Goal: Information Seeking & Learning: Learn about a topic

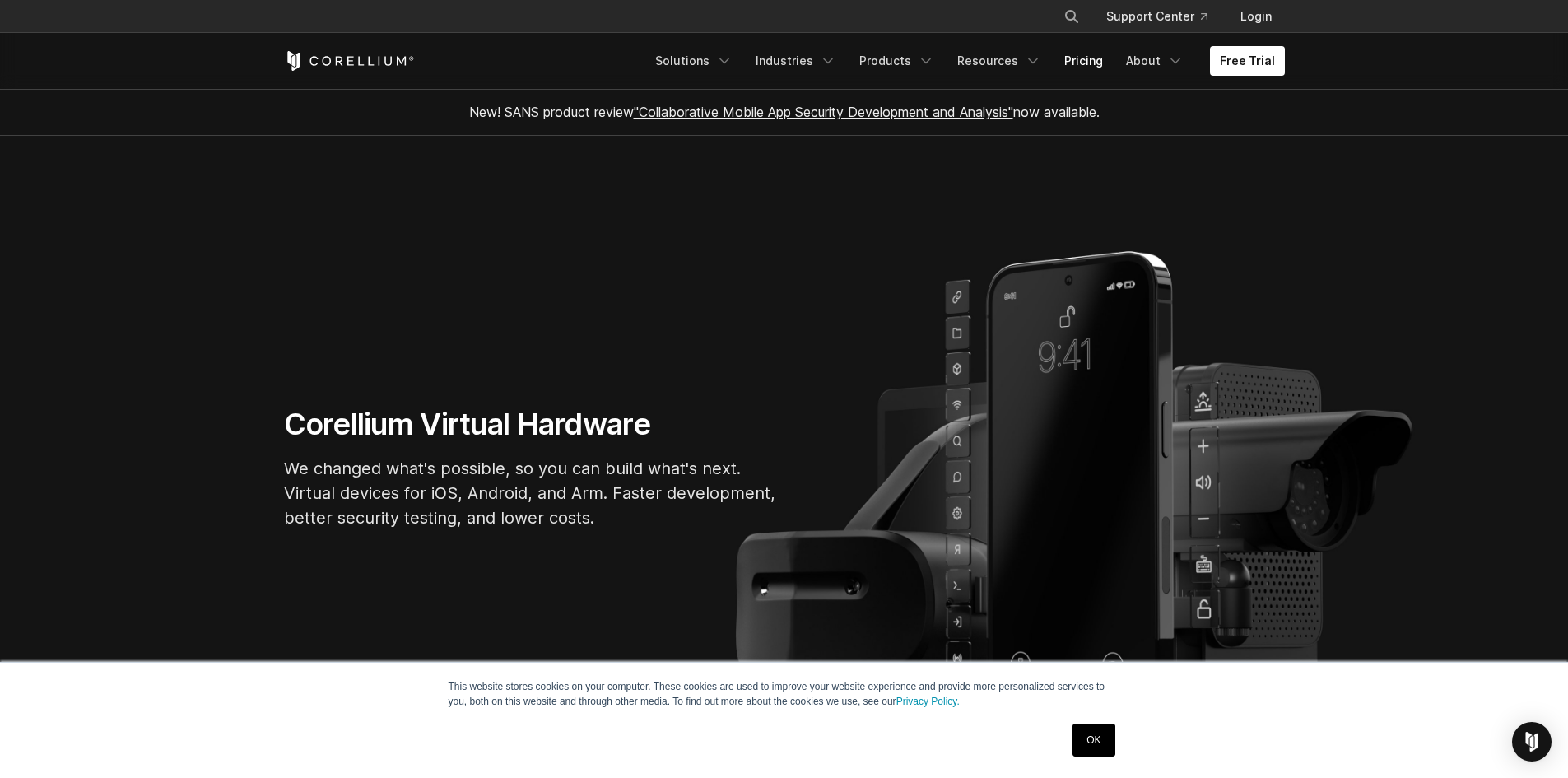
click at [1080, 55] on link "Pricing" at bounding box center [1083, 61] width 58 height 30
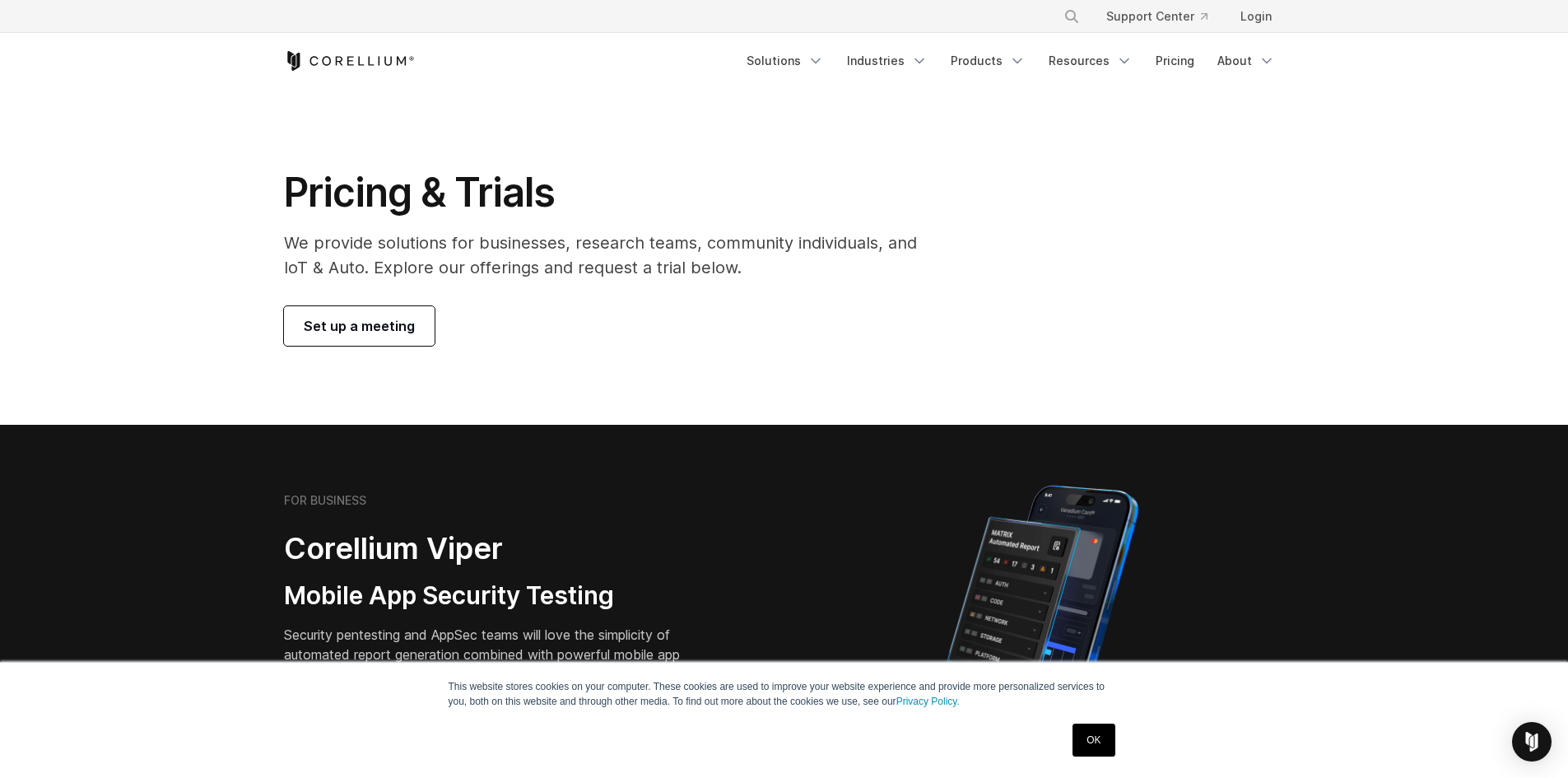
click at [1111, 745] on link "OK" at bounding box center [1094, 740] width 42 height 33
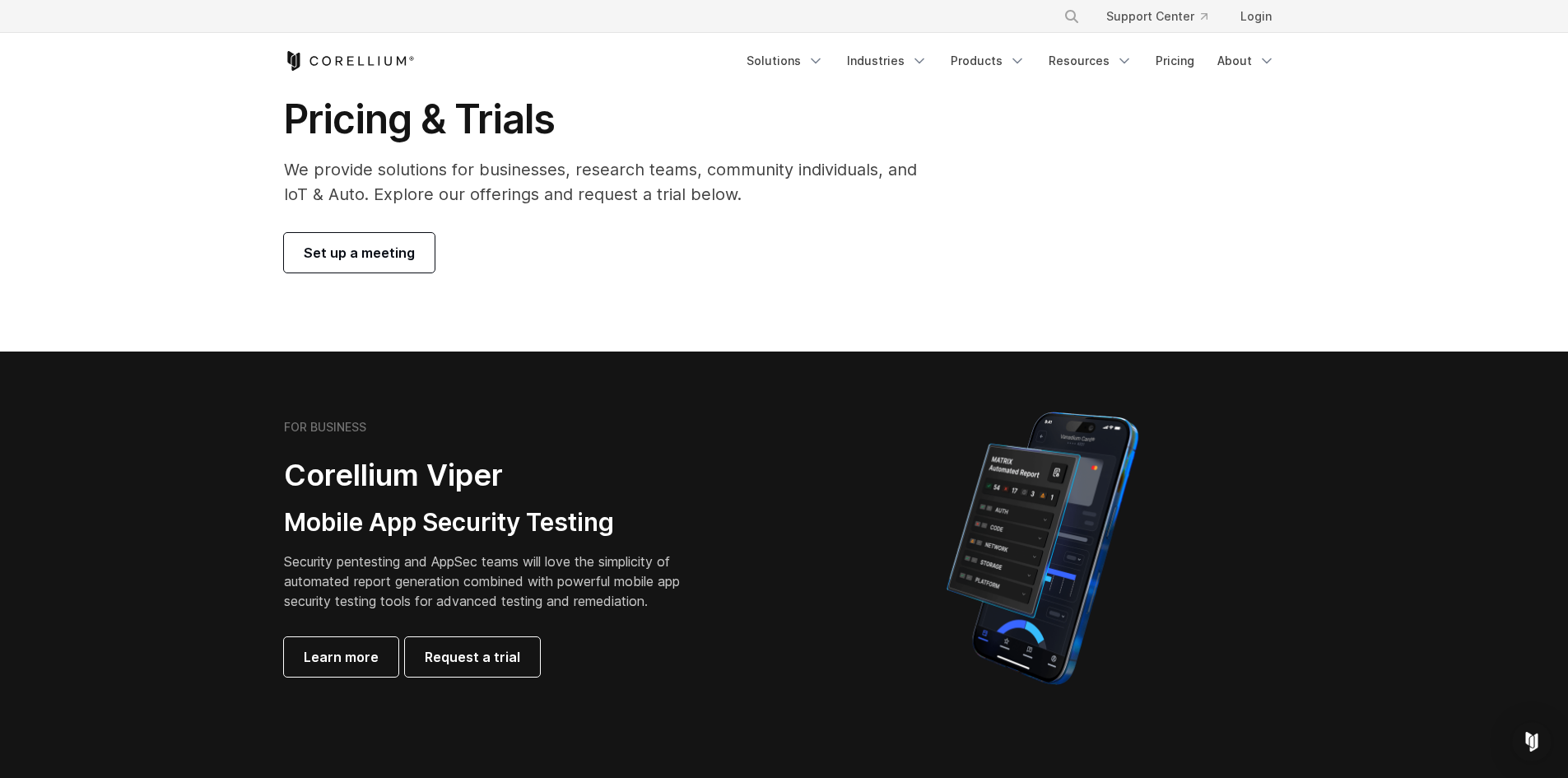
scroll to position [412, 0]
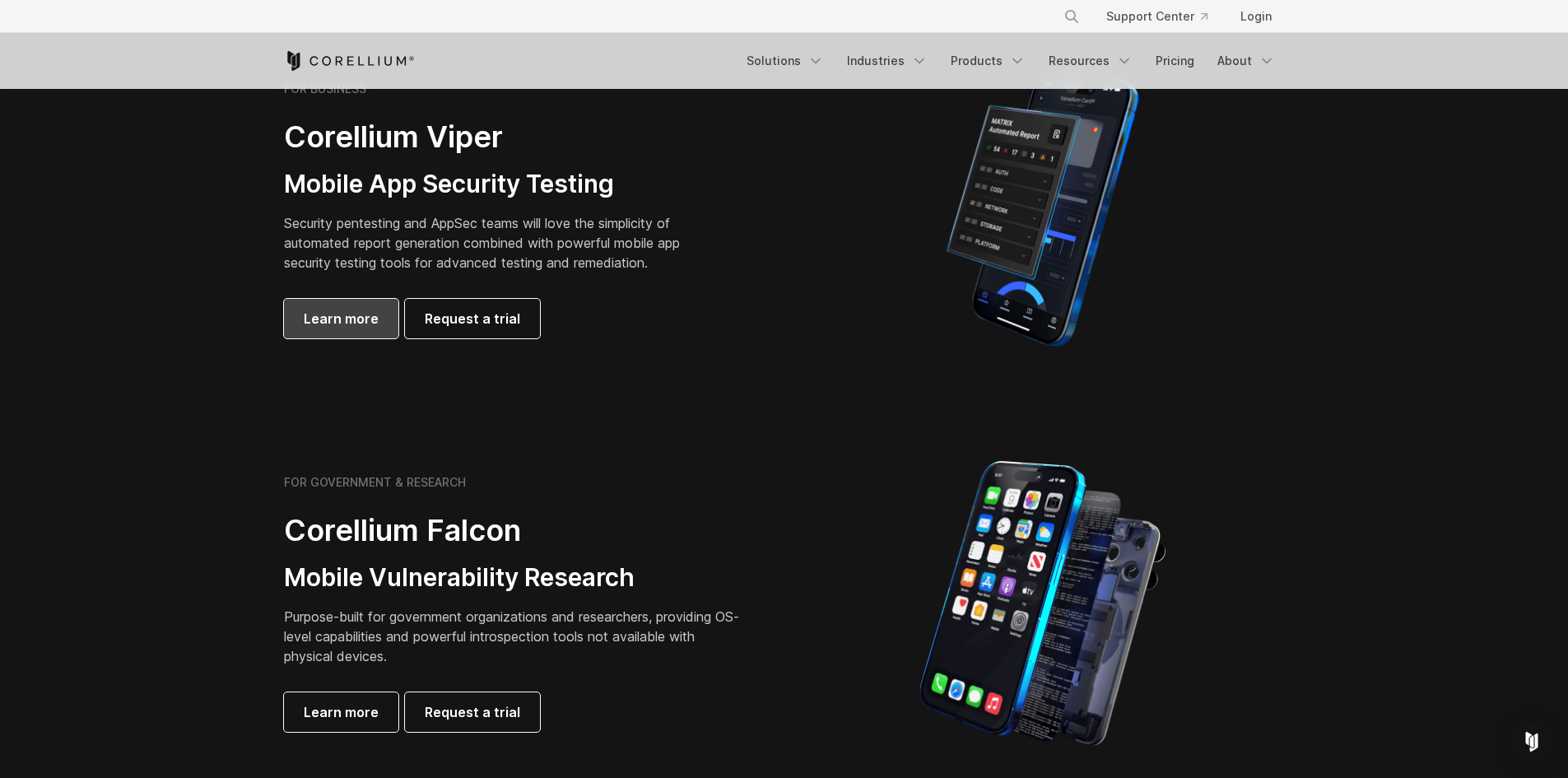
click at [376, 325] on link "Learn more" at bounding box center [341, 319] width 115 height 39
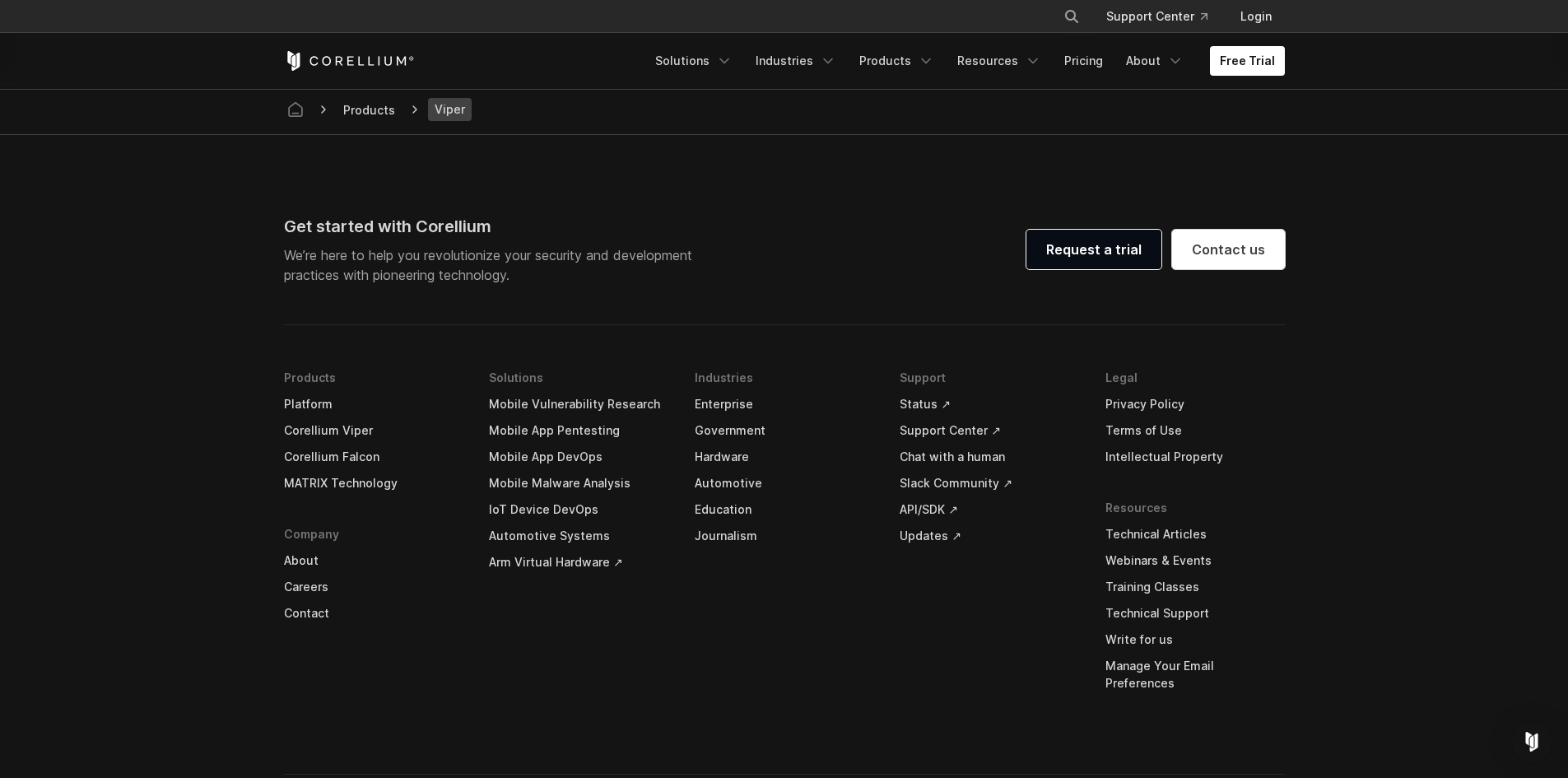
scroll to position [4776, 0]
